Goal: Task Accomplishment & Management: Manage account settings

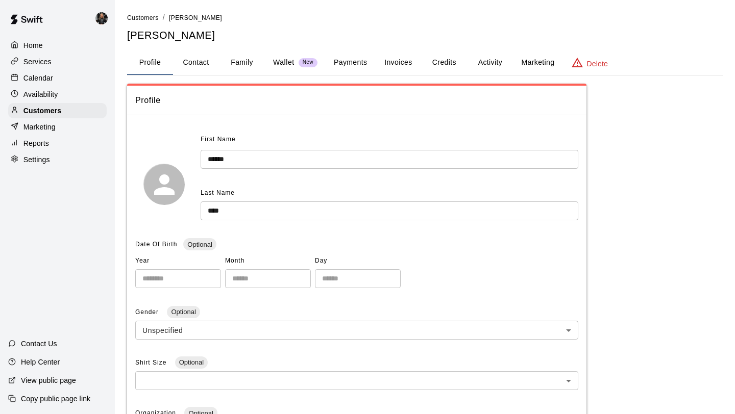
click at [46, 80] on p "Calendar" at bounding box center [38, 78] width 30 height 10
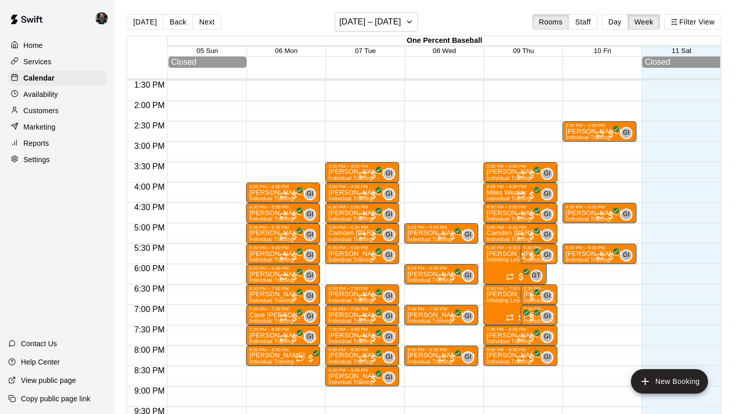
scroll to position [550, 0]
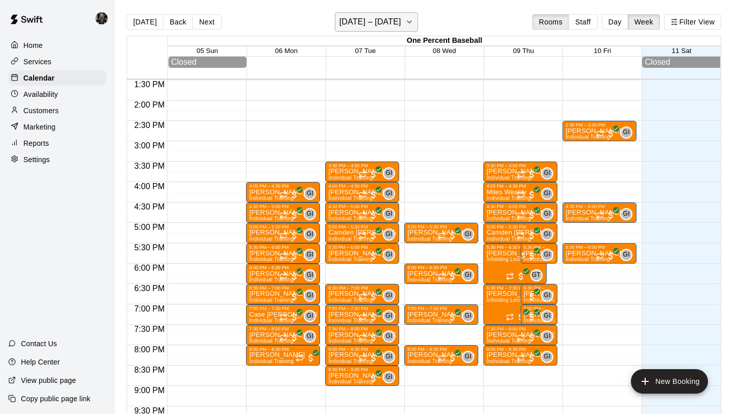
click at [368, 19] on h6 "[DATE] – [DATE]" at bounding box center [370, 22] width 62 height 14
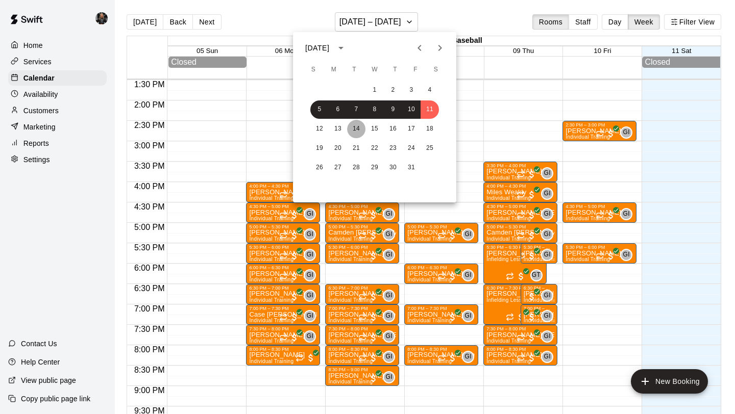
click at [358, 132] on button "14" at bounding box center [356, 129] width 18 height 18
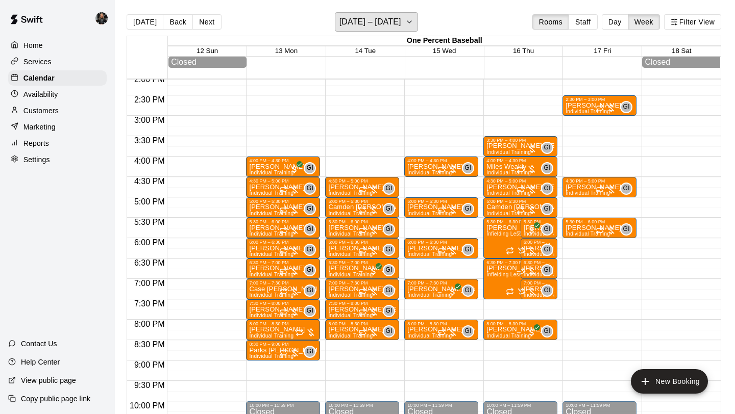
scroll to position [578, 0]
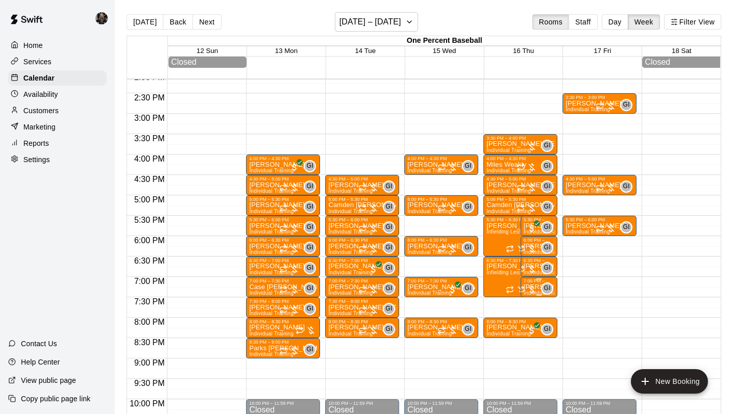
click at [532, 282] on div "7:00 PM – 7:30 PM" at bounding box center [538, 281] width 31 height 5
click at [533, 312] on img "edit" at bounding box center [534, 314] width 12 height 12
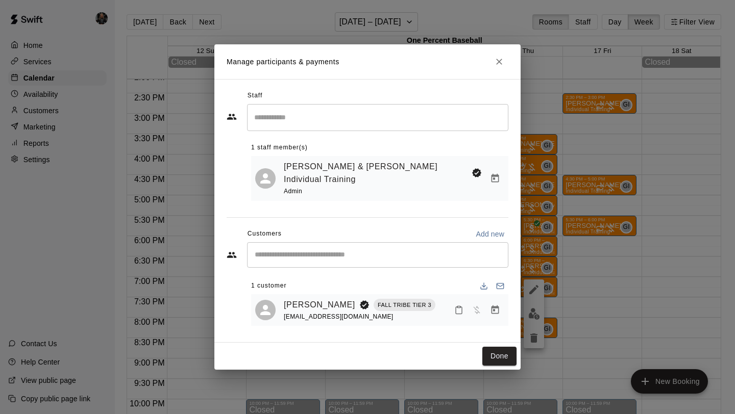
click at [498, 65] on icon "Close" at bounding box center [499, 62] width 6 height 6
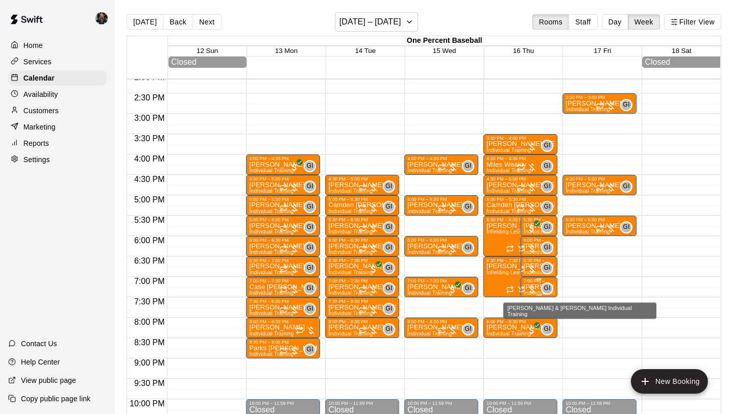
click at [547, 287] on span "GI" at bounding box center [547, 289] width 7 height 10
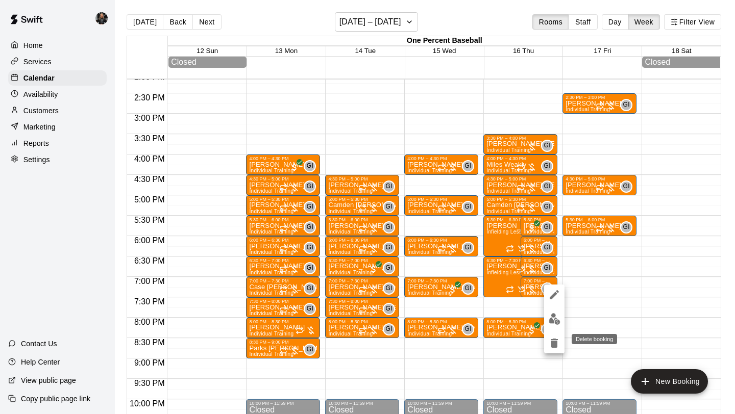
click at [553, 341] on icon "delete" at bounding box center [553, 343] width 7 height 9
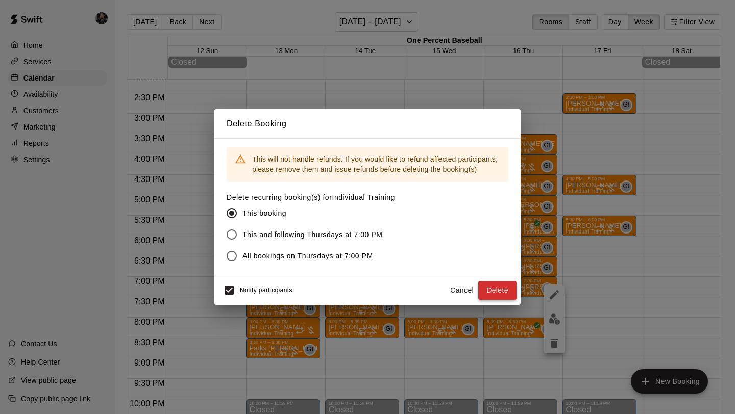
click at [487, 287] on button "Delete" at bounding box center [497, 290] width 38 height 19
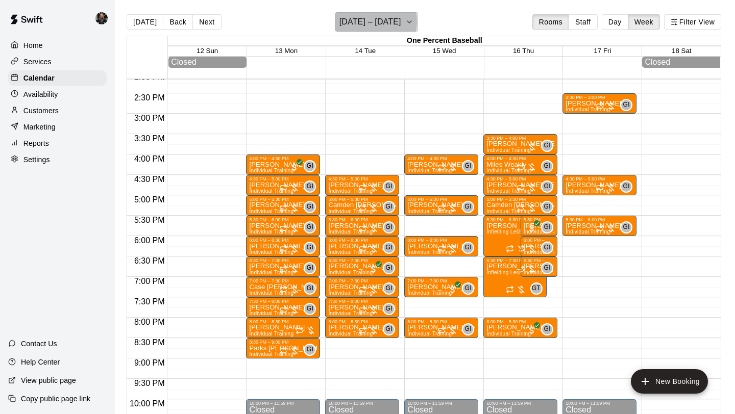
click at [357, 21] on h6 "[DATE] – [DATE]" at bounding box center [370, 22] width 62 height 14
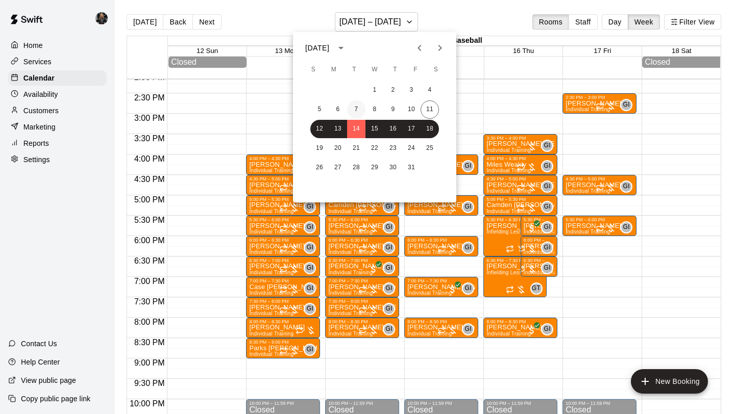
click at [358, 108] on button "7" at bounding box center [356, 109] width 18 height 18
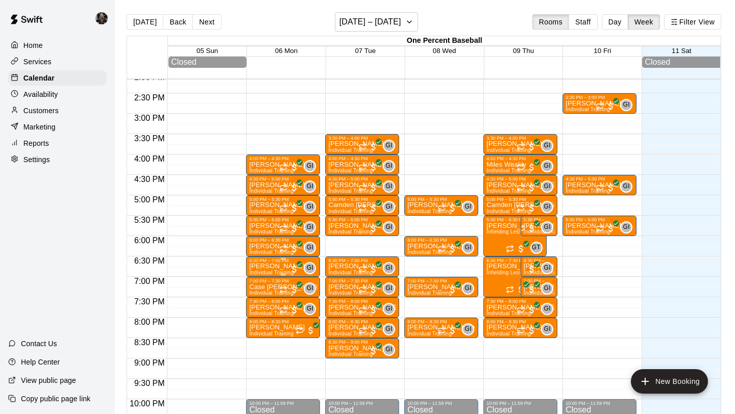
click at [265, 305] on button "edit" at bounding box center [259, 299] width 20 height 20
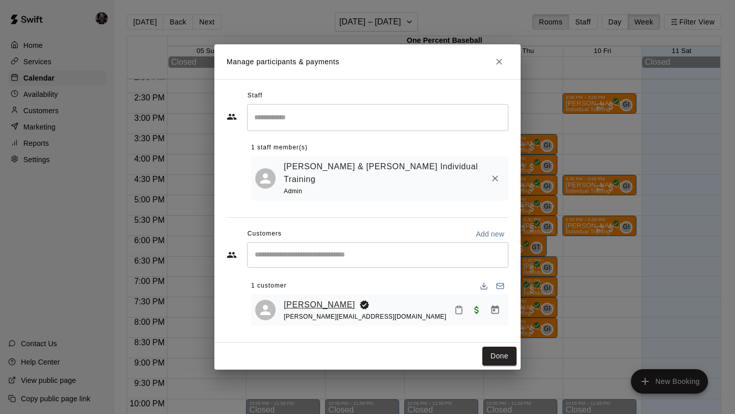
click at [296, 301] on link "[PERSON_NAME]" at bounding box center [319, 304] width 71 height 13
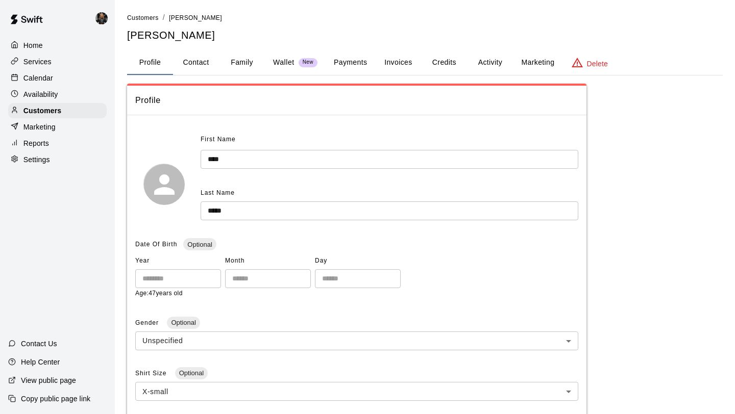
click at [244, 66] on button "Family" at bounding box center [242, 62] width 46 height 24
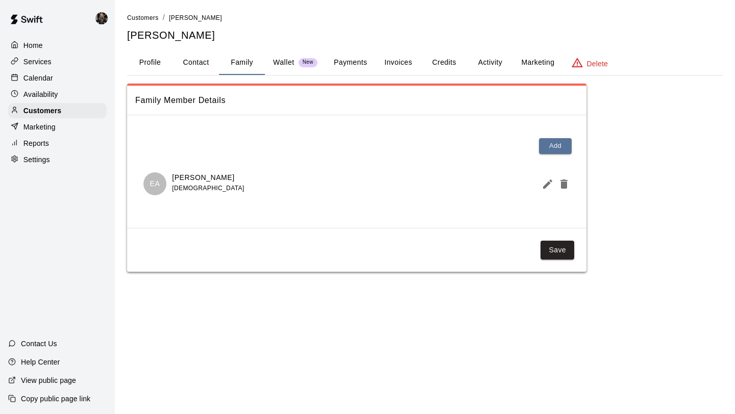
click at [351, 60] on button "Payments" at bounding box center [349, 62] width 49 height 24
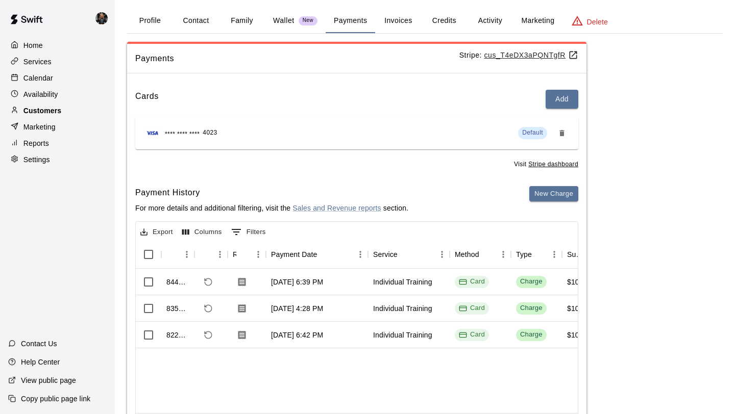
click at [73, 109] on div "Customers" at bounding box center [57, 110] width 98 height 15
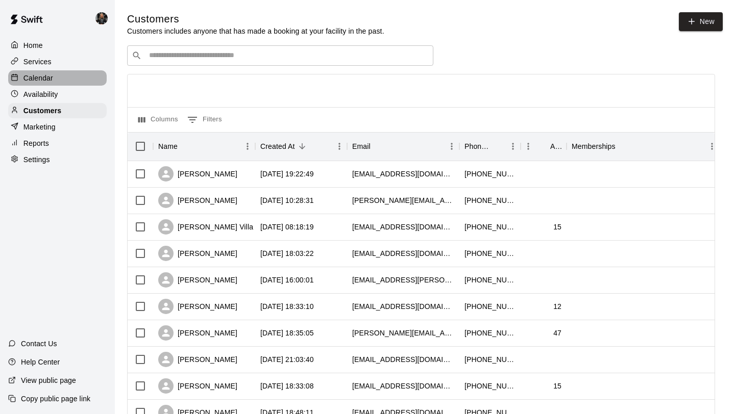
click at [43, 80] on p "Calendar" at bounding box center [38, 78] width 30 height 10
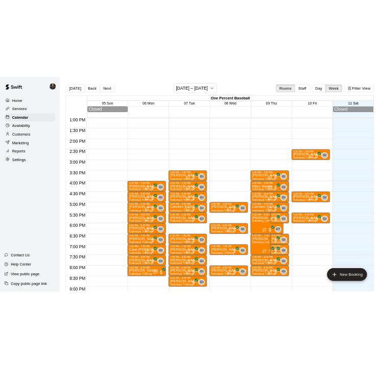
scroll to position [584, 0]
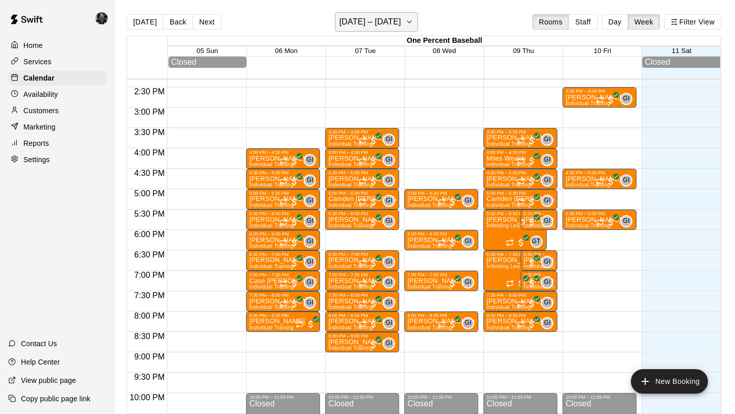
click at [372, 17] on h6 "[DATE] – [DATE]" at bounding box center [370, 22] width 62 height 14
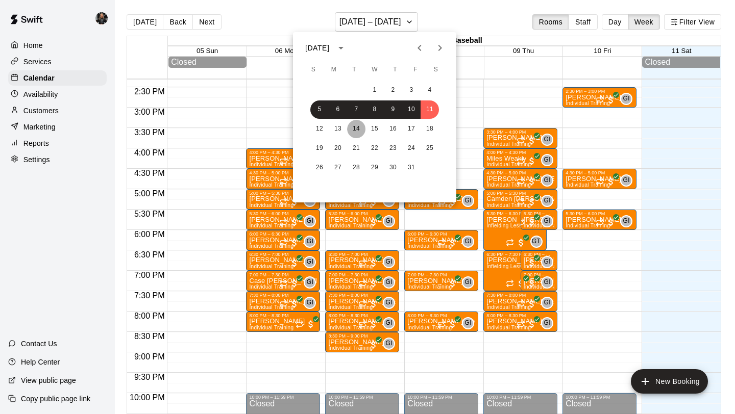
click at [357, 131] on button "14" at bounding box center [356, 129] width 18 height 18
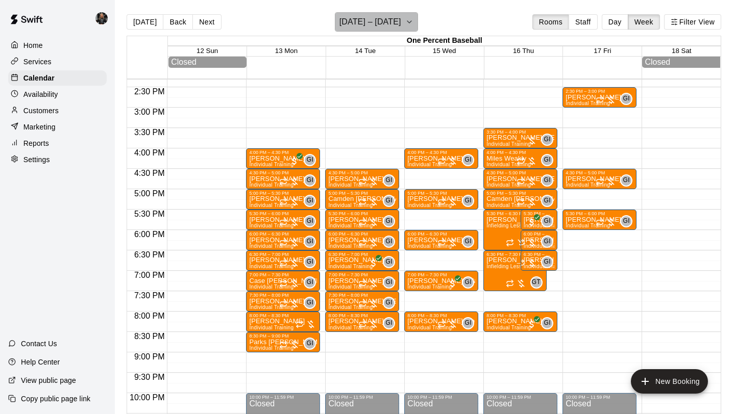
click at [400, 20] on button "[DATE] – [DATE]" at bounding box center [376, 21] width 83 height 19
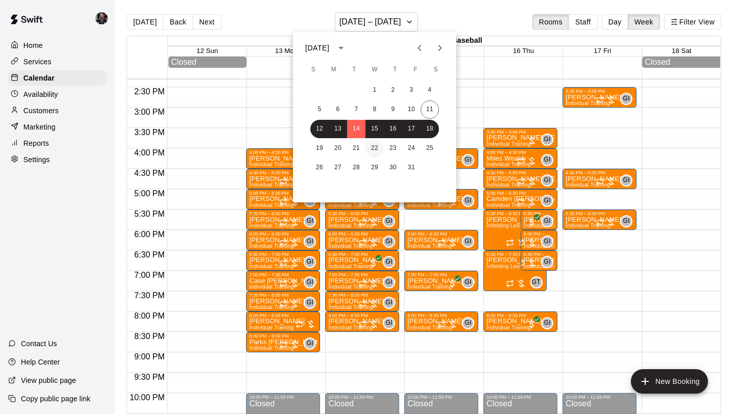
click at [377, 142] on button "22" at bounding box center [374, 148] width 18 height 18
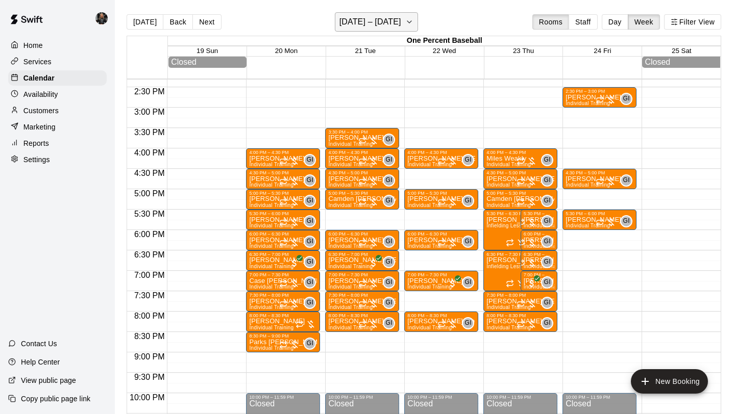
click at [373, 17] on h6 "[DATE] – [DATE]" at bounding box center [370, 22] width 62 height 14
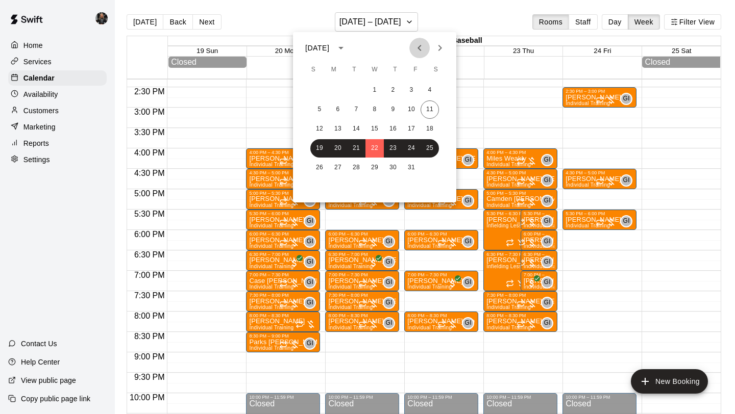
click at [421, 51] on icon "Previous month" at bounding box center [419, 48] width 12 height 12
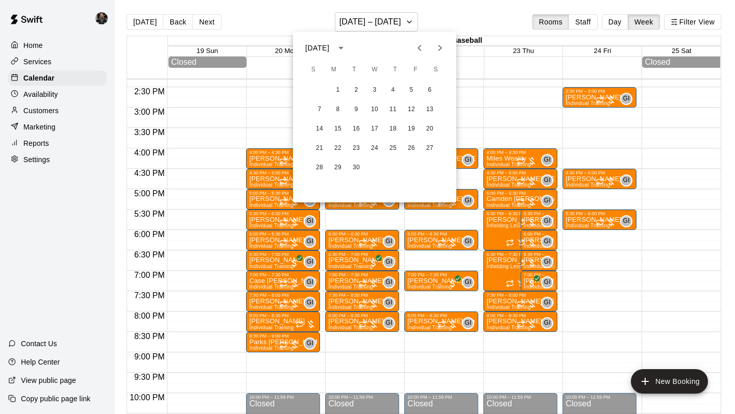
click at [447, 49] on button "Next month" at bounding box center [439, 48] width 20 height 20
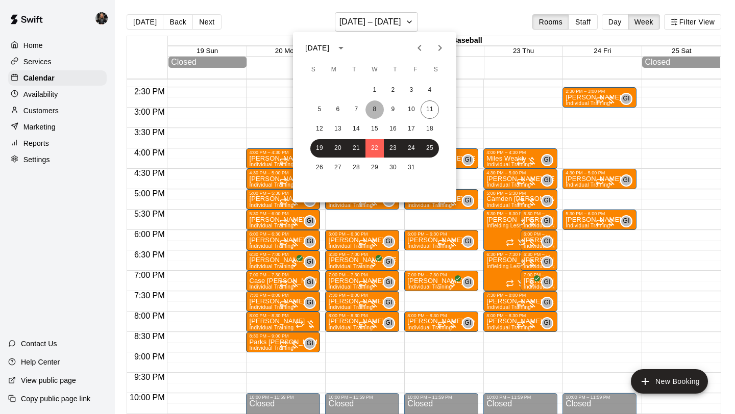
click at [373, 116] on button "8" at bounding box center [374, 109] width 18 height 18
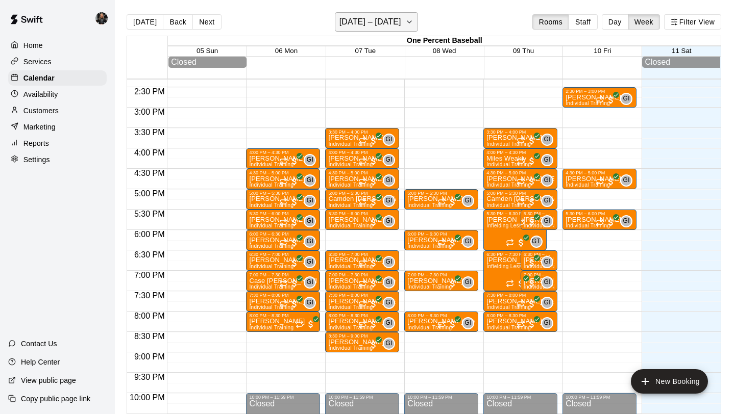
click at [351, 22] on h6 "[DATE] – [DATE]" at bounding box center [370, 22] width 62 height 14
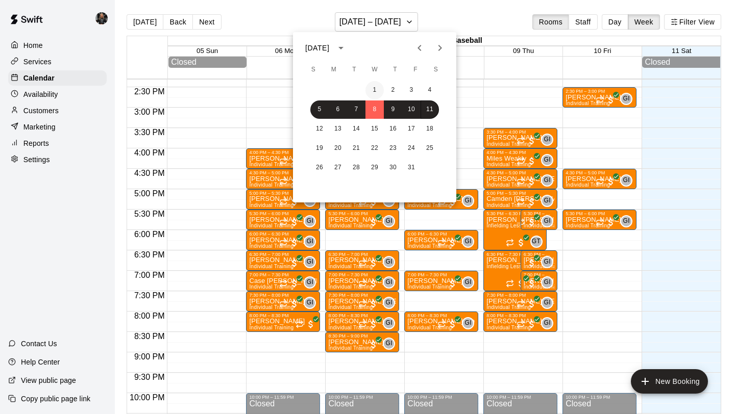
click at [376, 89] on button "1" at bounding box center [374, 90] width 18 height 18
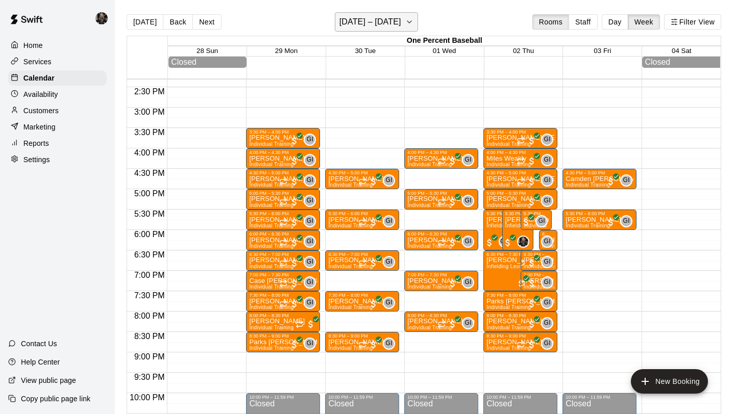
click at [363, 26] on h6 "[DATE] – [DATE]" at bounding box center [370, 22] width 62 height 14
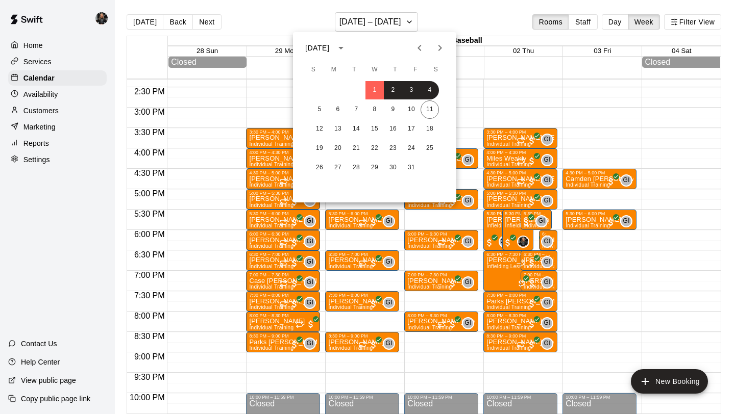
click at [421, 42] on icon "Previous month" at bounding box center [419, 48] width 12 height 12
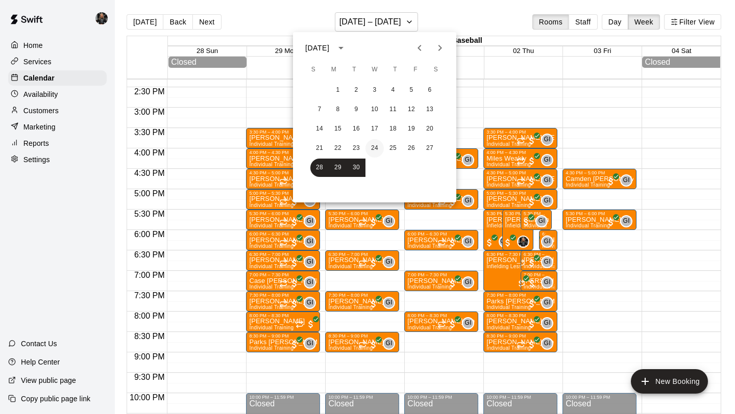
click at [371, 147] on button "24" at bounding box center [374, 148] width 18 height 18
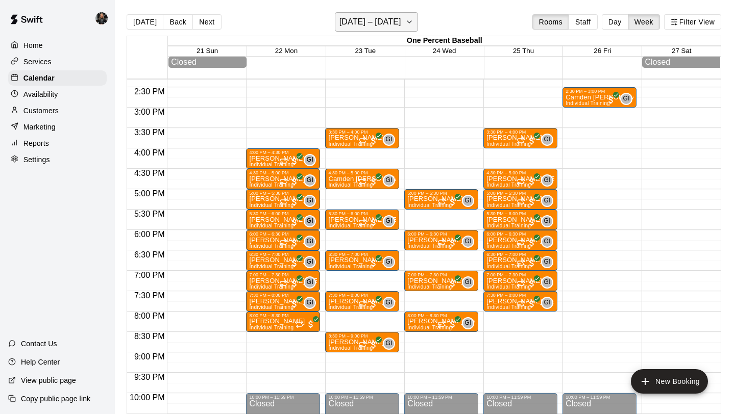
click at [370, 16] on h6 "[DATE] – [DATE]" at bounding box center [370, 22] width 62 height 14
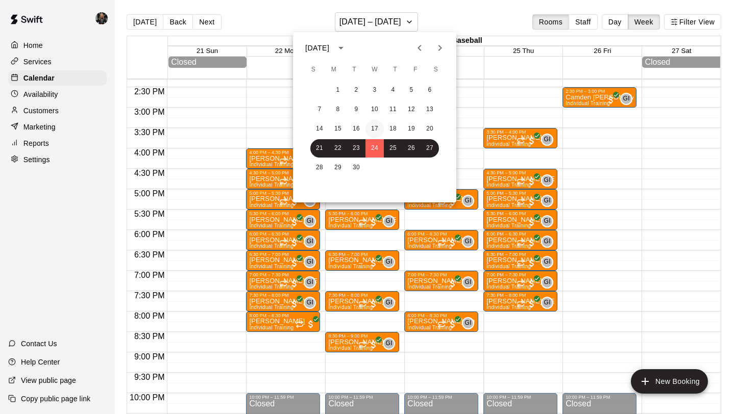
click at [374, 125] on button "17" at bounding box center [374, 129] width 18 height 18
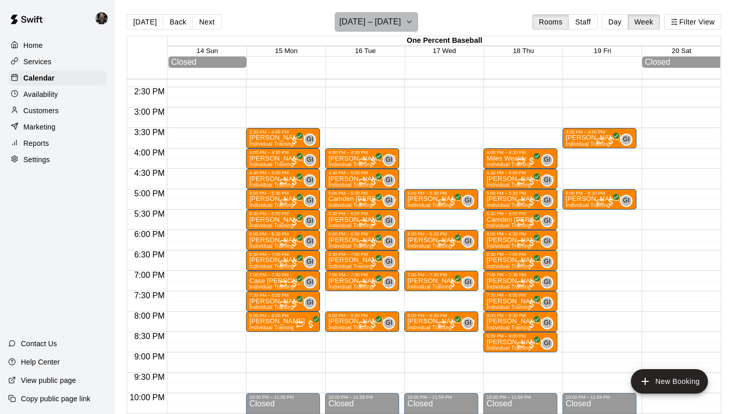
click at [365, 19] on h6 "[DATE] – [DATE]" at bounding box center [370, 22] width 62 height 14
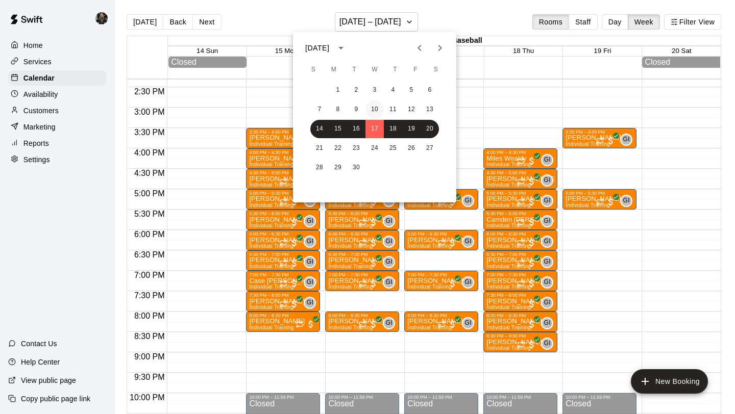
click at [373, 106] on button "10" at bounding box center [374, 109] width 18 height 18
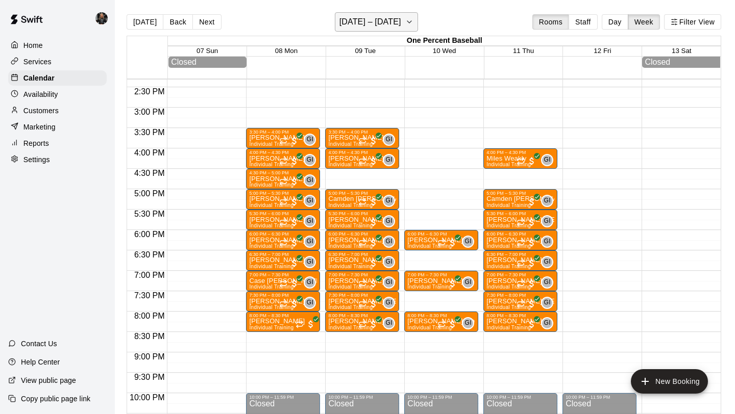
click at [353, 23] on h6 "[DATE] – [DATE]" at bounding box center [370, 22] width 62 height 14
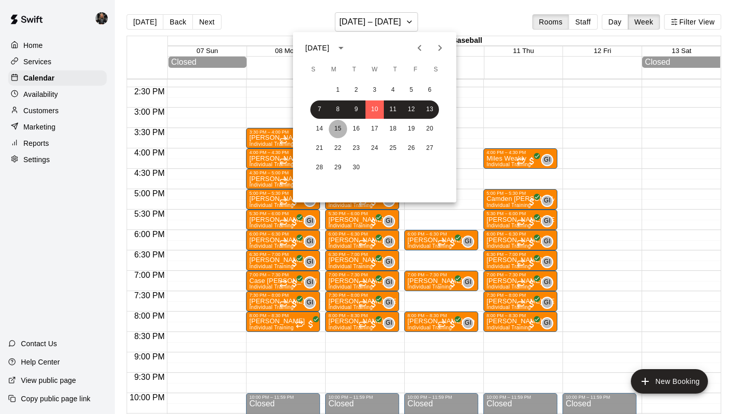
click at [340, 127] on button "15" at bounding box center [338, 129] width 18 height 18
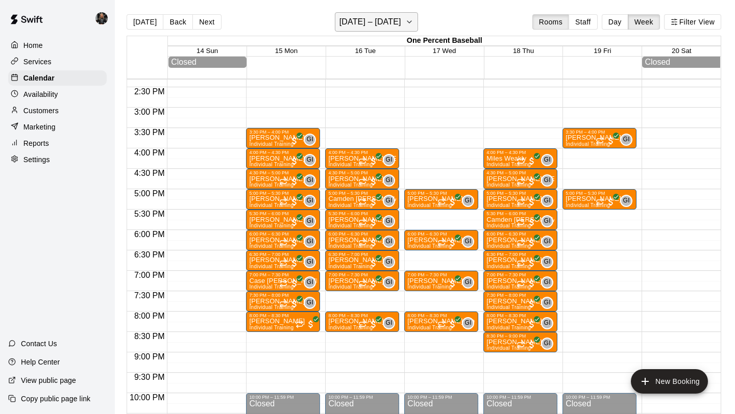
click at [377, 21] on h6 "[DATE] – [DATE]" at bounding box center [370, 22] width 62 height 14
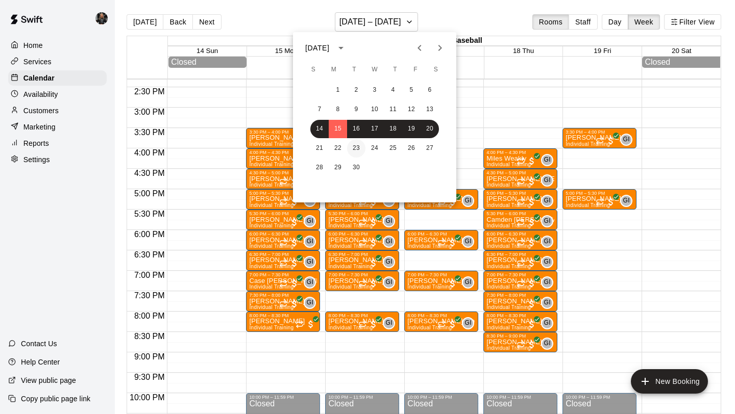
click at [354, 142] on button "23" at bounding box center [356, 148] width 18 height 18
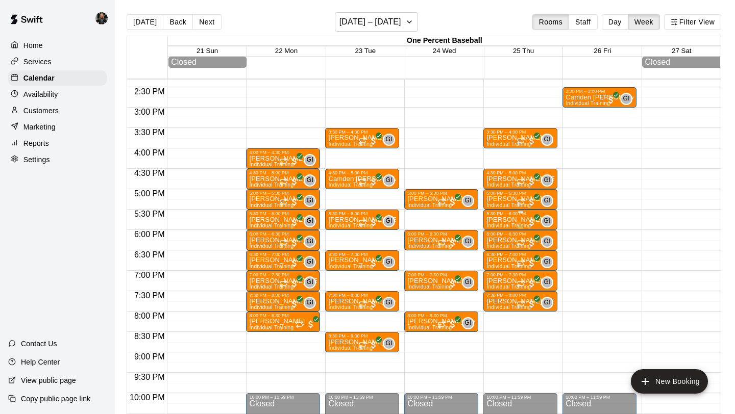
click at [510, 220] on p "[PERSON_NAME]" at bounding box center [514, 220] width 56 height 0
click at [495, 254] on img "edit" at bounding box center [497, 255] width 12 height 12
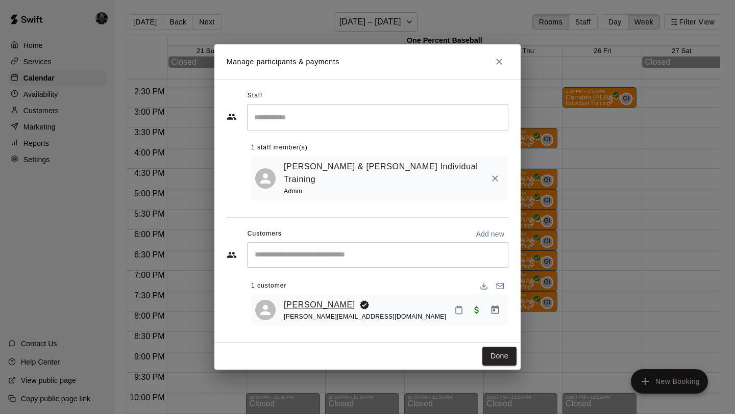
click at [304, 298] on link "[PERSON_NAME]" at bounding box center [319, 304] width 71 height 13
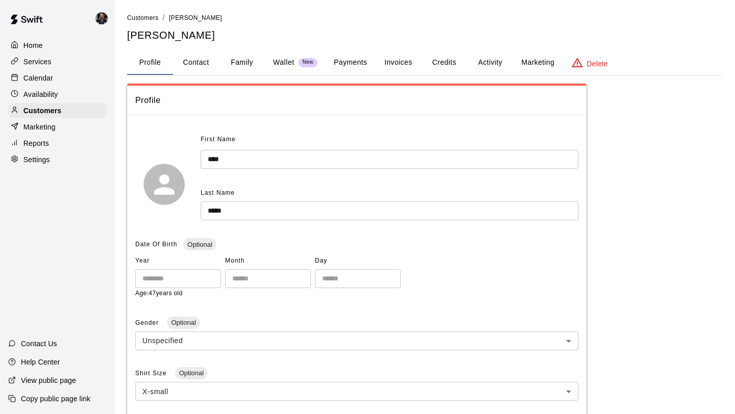
click at [241, 64] on button "Family" at bounding box center [242, 62] width 46 height 24
